Goal: Navigation & Orientation: Find specific page/section

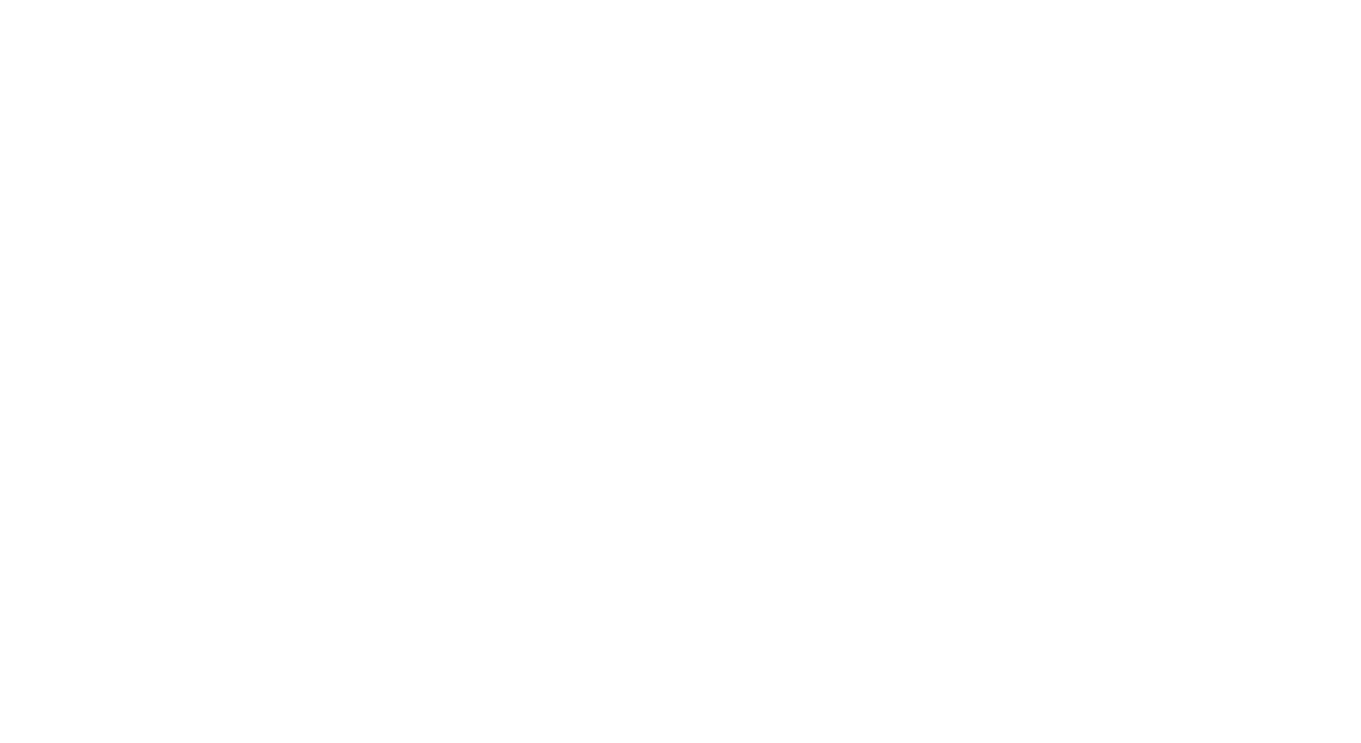
select select "FR"
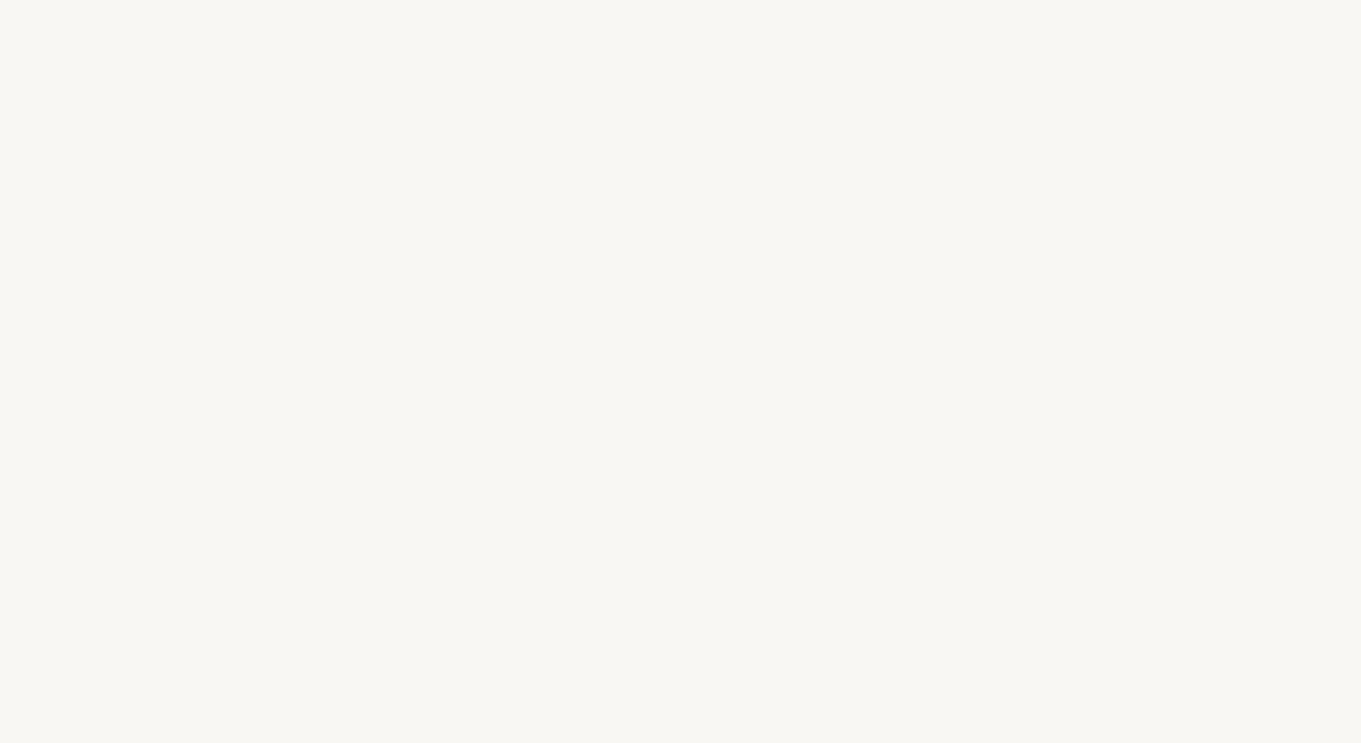
select select "FR"
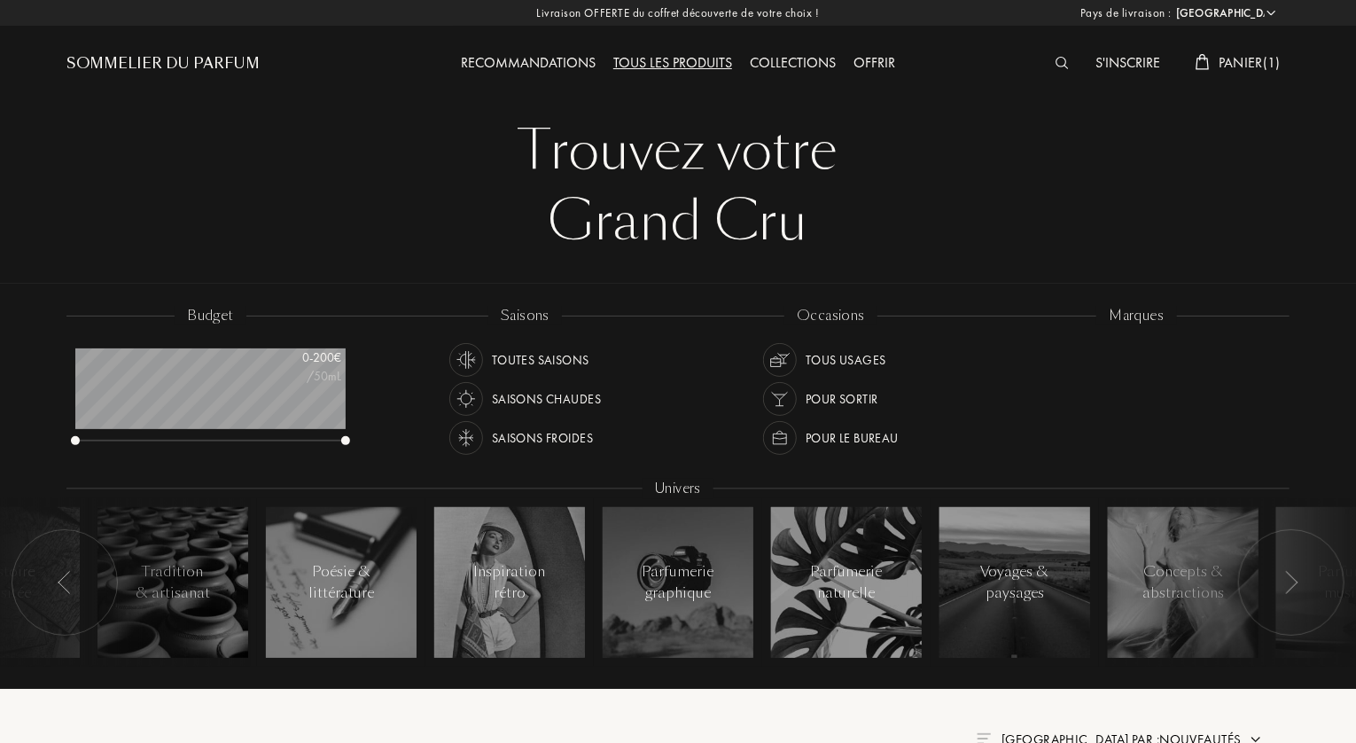
scroll to position [89, 270]
click at [1002, 348] on div at bounding box center [1005, 353] width 16 height 16
click at [528, 403] on div "Saisons chaudes" at bounding box center [546, 399] width 109 height 34
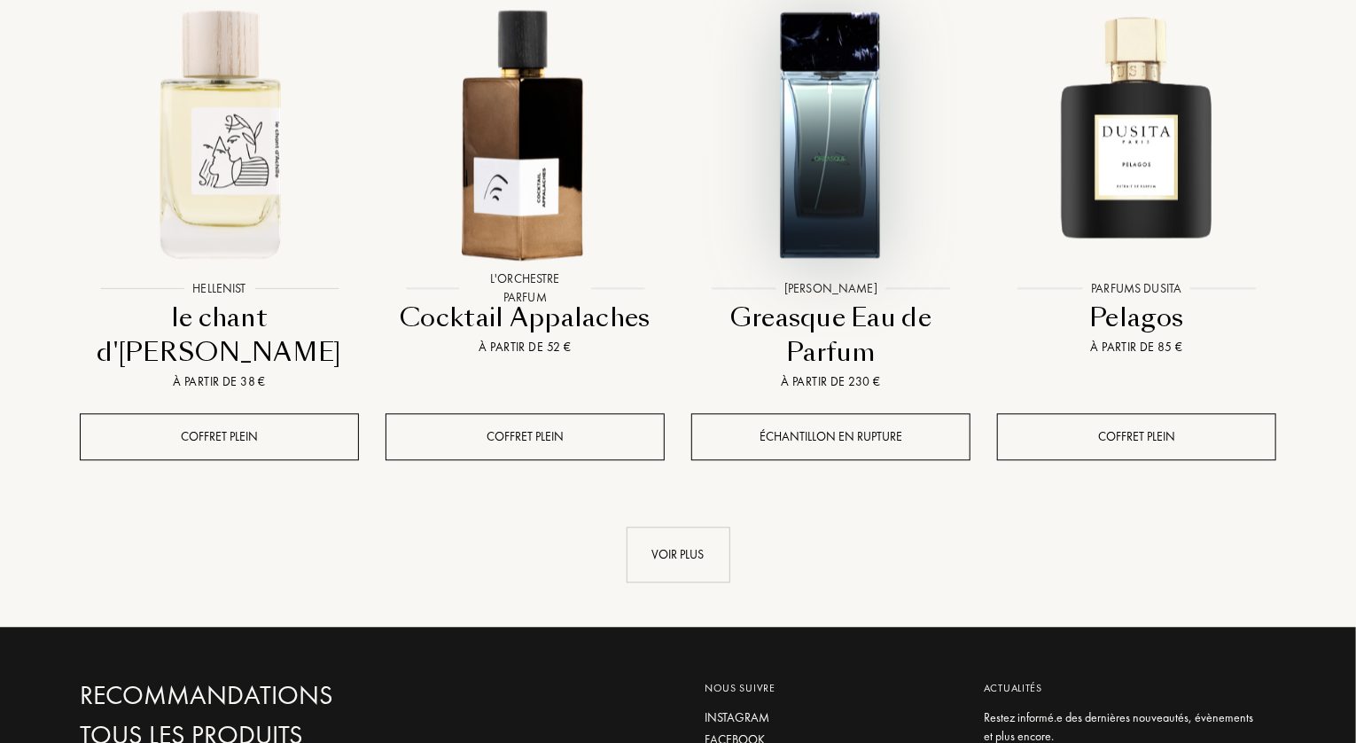
scroll to position [1950, 0]
